Goal: Information Seeking & Learning: Learn about a topic

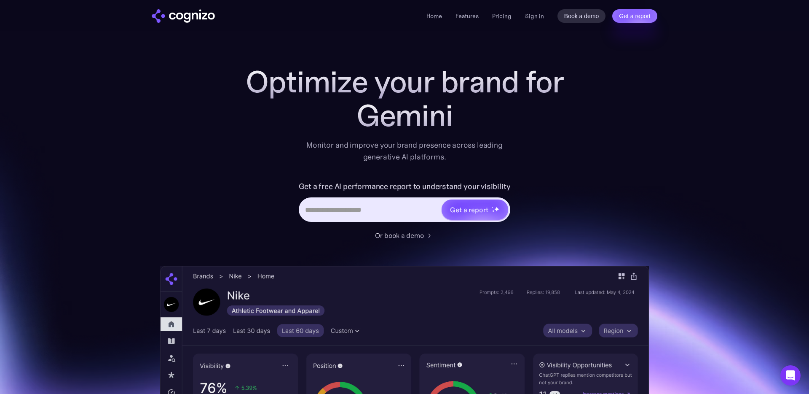
click at [501, 20] on li "Pricing" at bounding box center [501, 16] width 19 height 10
click at [500, 16] on link "Pricing" at bounding box center [501, 16] width 19 height 8
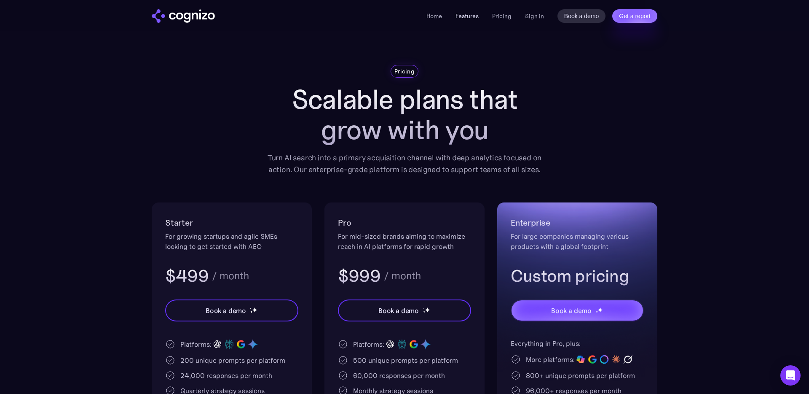
click at [465, 12] on link "Features" at bounding box center [466, 16] width 23 height 8
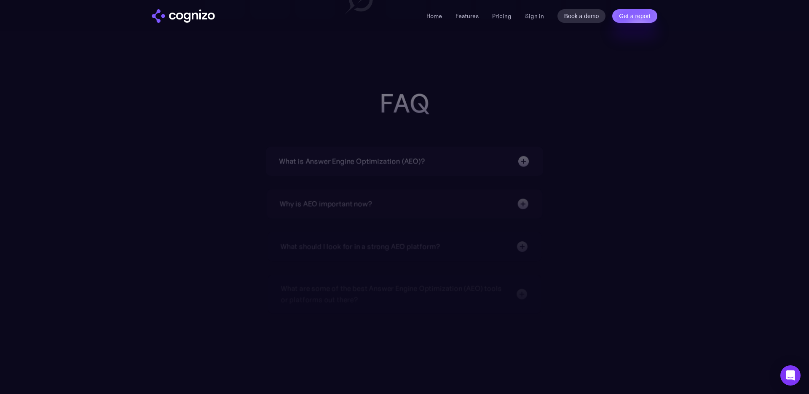
scroll to position [2644, 0]
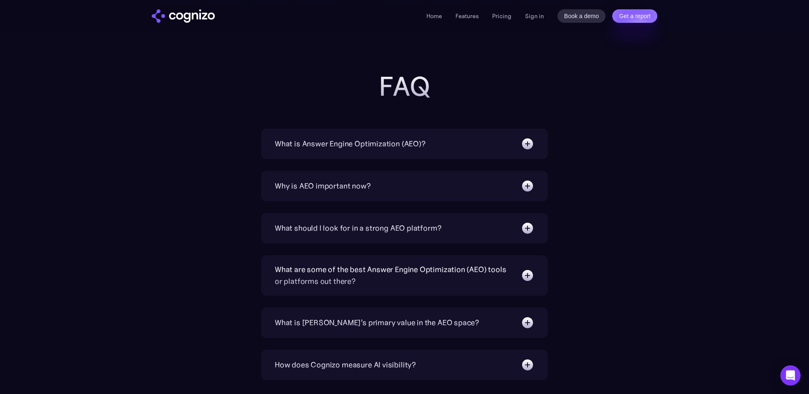
click at [536, 147] on div "What is Answer Engine Optimization (AEO)? AEO is a digital marketing strategy f…" at bounding box center [404, 143] width 286 height 30
click at [528, 145] on img at bounding box center [527, 143] width 13 height 13
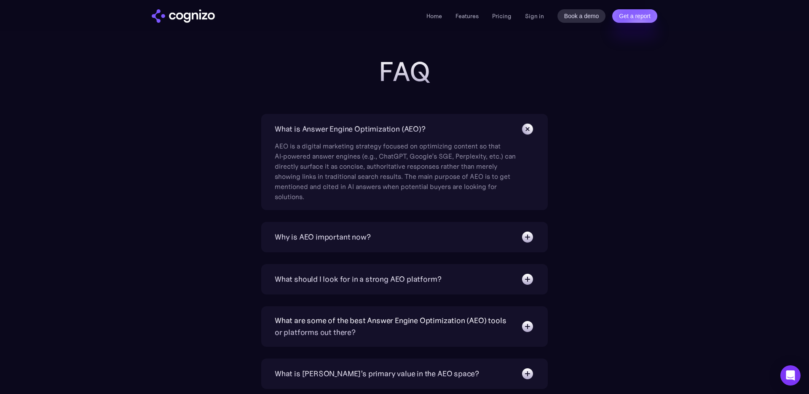
scroll to position [2660, 0]
click at [468, 16] on link "Features" at bounding box center [466, 16] width 23 height 8
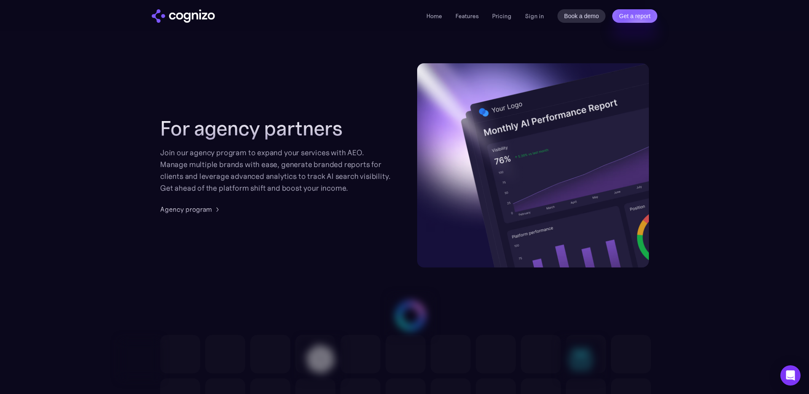
scroll to position [2033, 0]
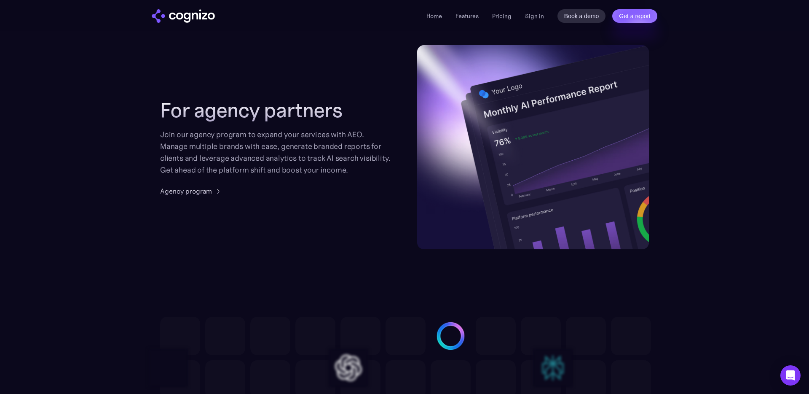
click at [209, 191] on div "Agency program" at bounding box center [186, 191] width 52 height 10
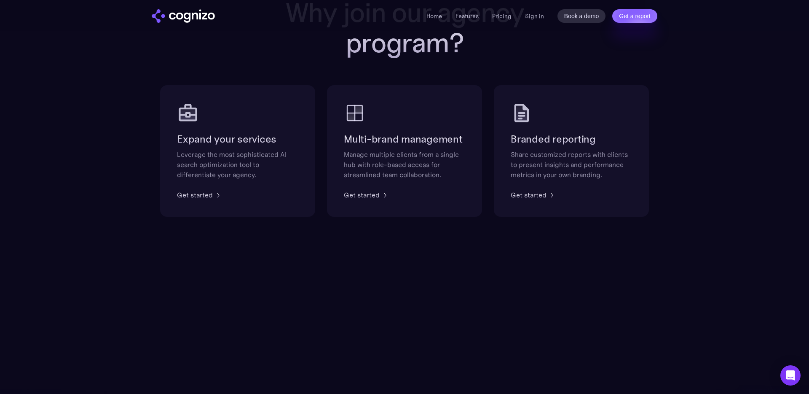
scroll to position [538, 0]
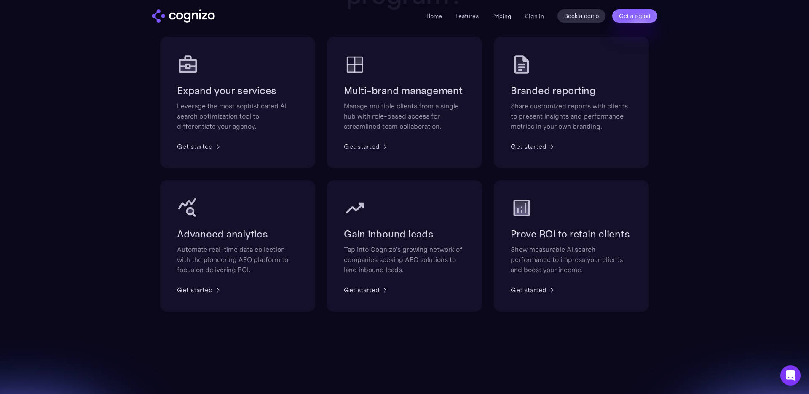
click at [508, 18] on link "Pricing" at bounding box center [501, 16] width 19 height 8
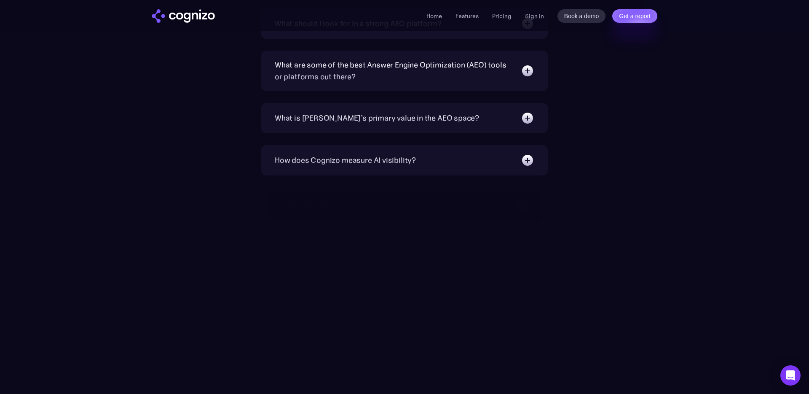
scroll to position [2081, 0]
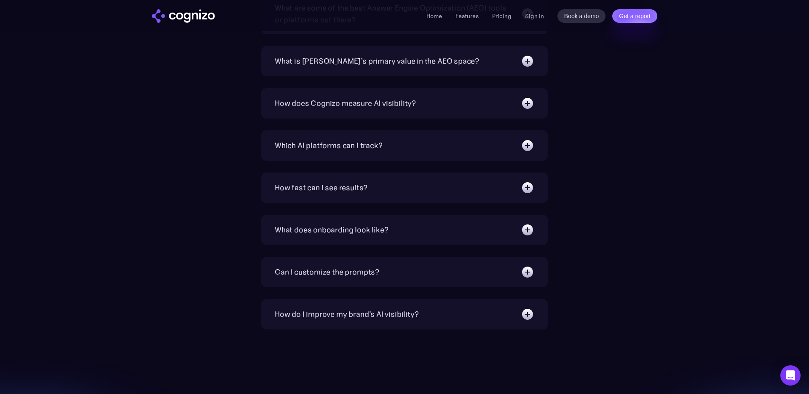
click at [530, 63] on img at bounding box center [527, 60] width 13 height 13
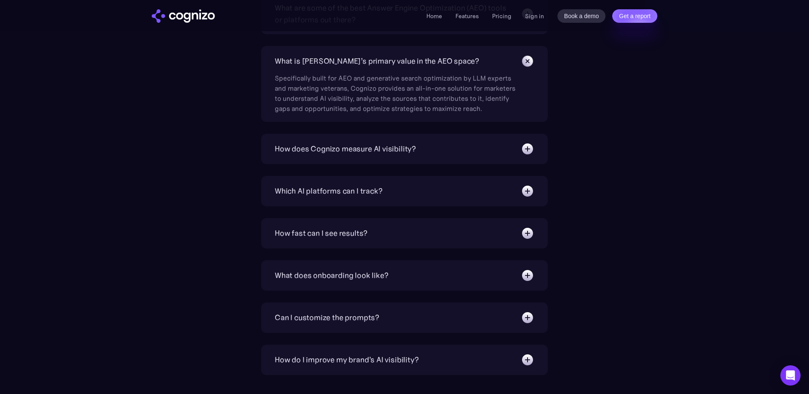
click at [525, 146] on img at bounding box center [527, 148] width 13 height 13
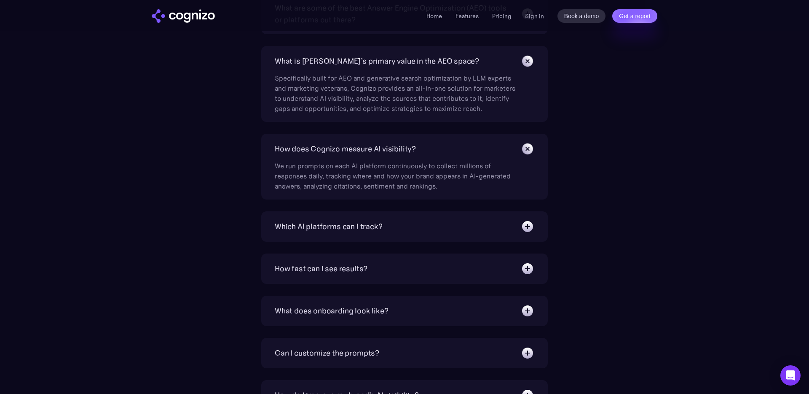
click at [524, 225] on img at bounding box center [527, 226] width 13 height 13
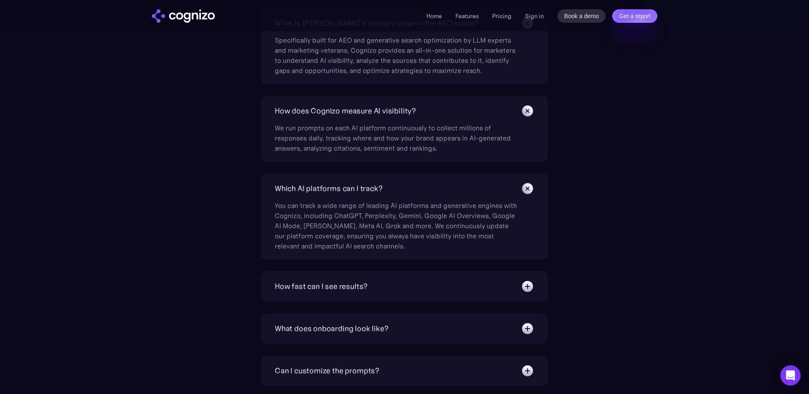
scroll to position [2121, 0]
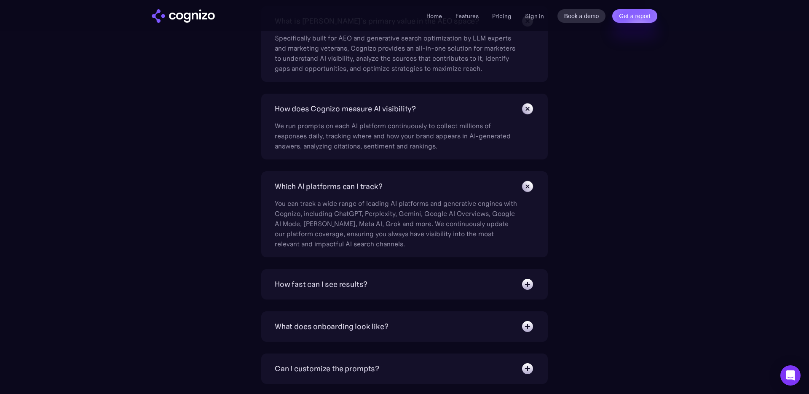
click at [527, 285] on img at bounding box center [527, 283] width 13 height 13
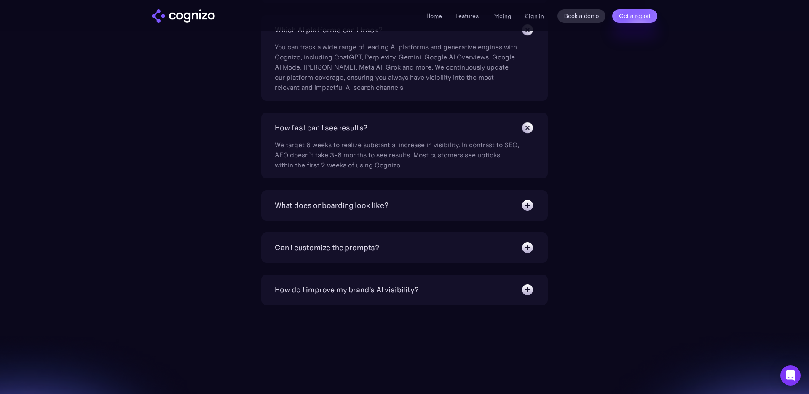
scroll to position [2280, 0]
click at [531, 207] on img at bounding box center [527, 202] width 13 height 13
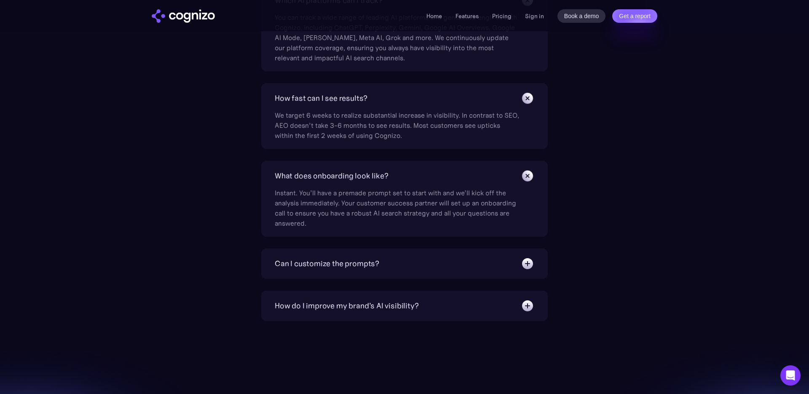
scroll to position [2346, 0]
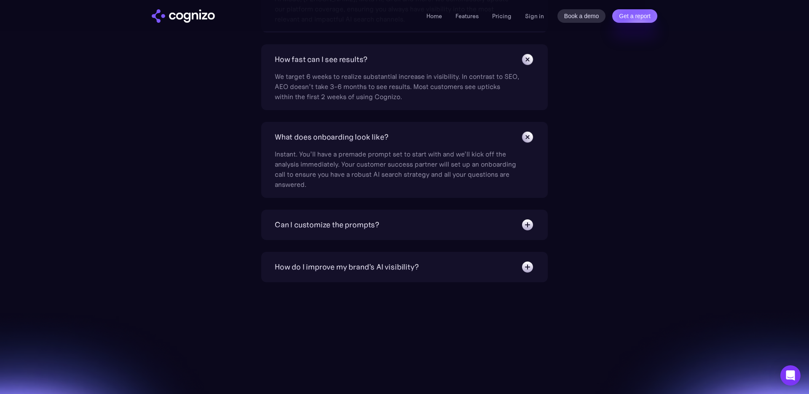
click at [526, 223] on img at bounding box center [527, 224] width 13 height 13
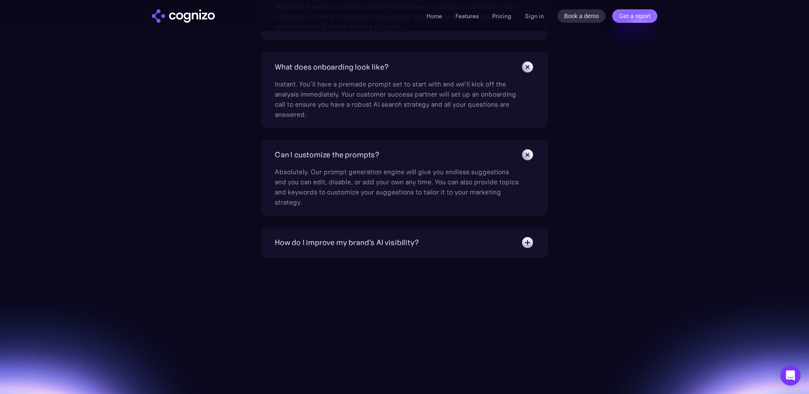
scroll to position [2438, 0]
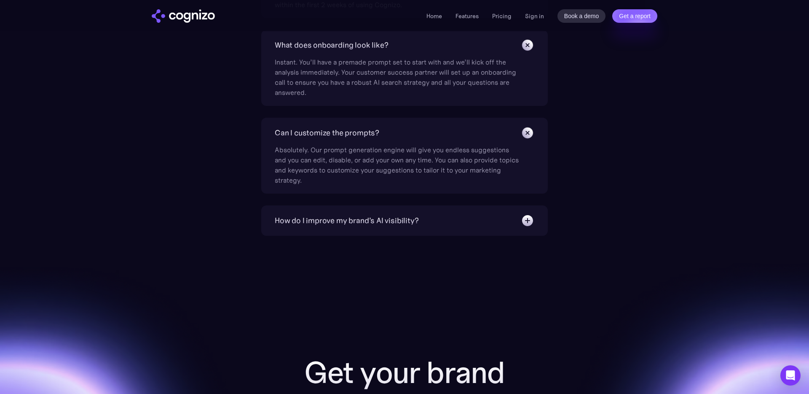
click at [527, 225] on img at bounding box center [527, 220] width 13 height 13
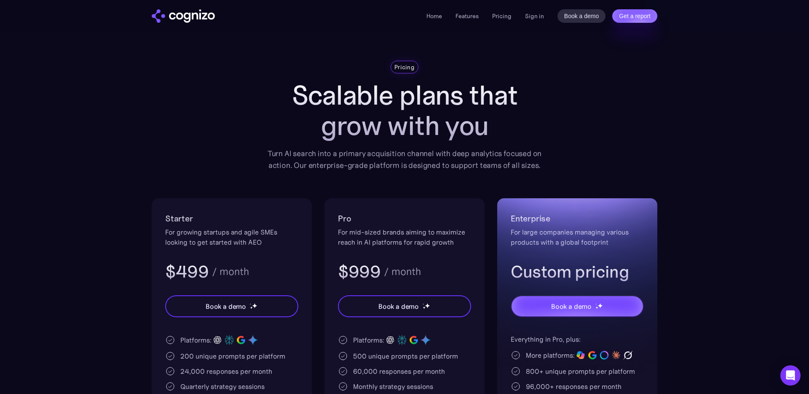
scroll to position [0, 0]
